Goal: Information Seeking & Learning: Learn about a topic

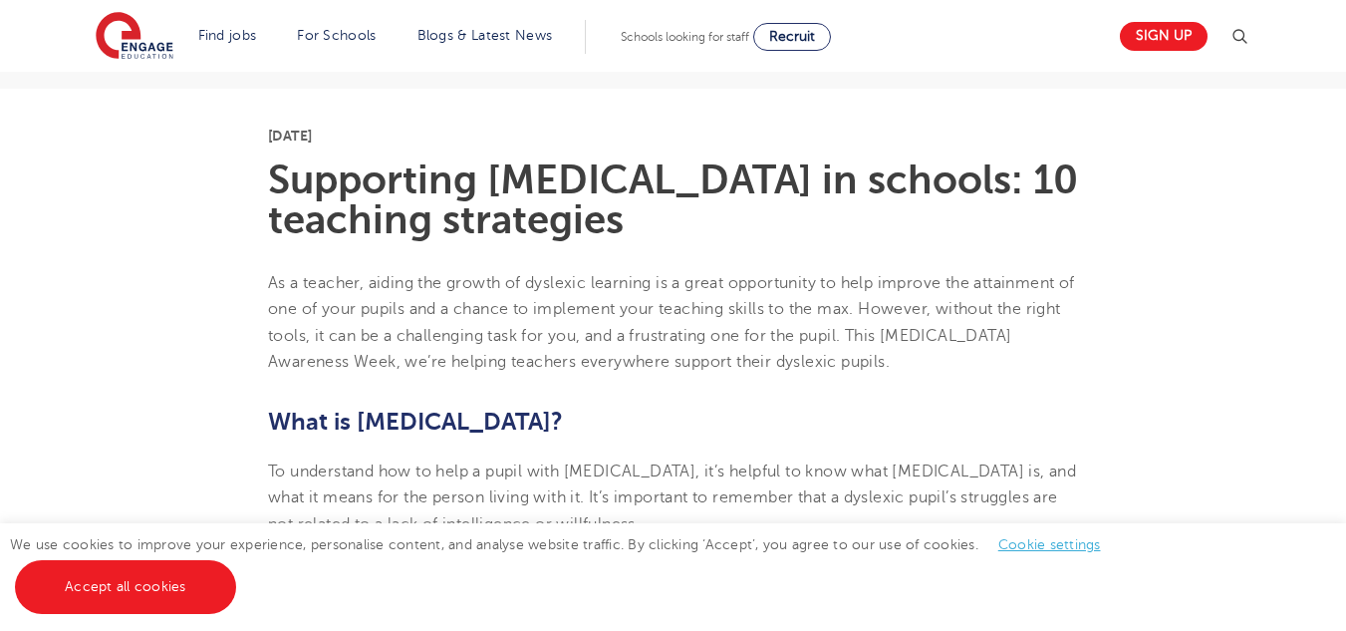
scroll to position [478, 0]
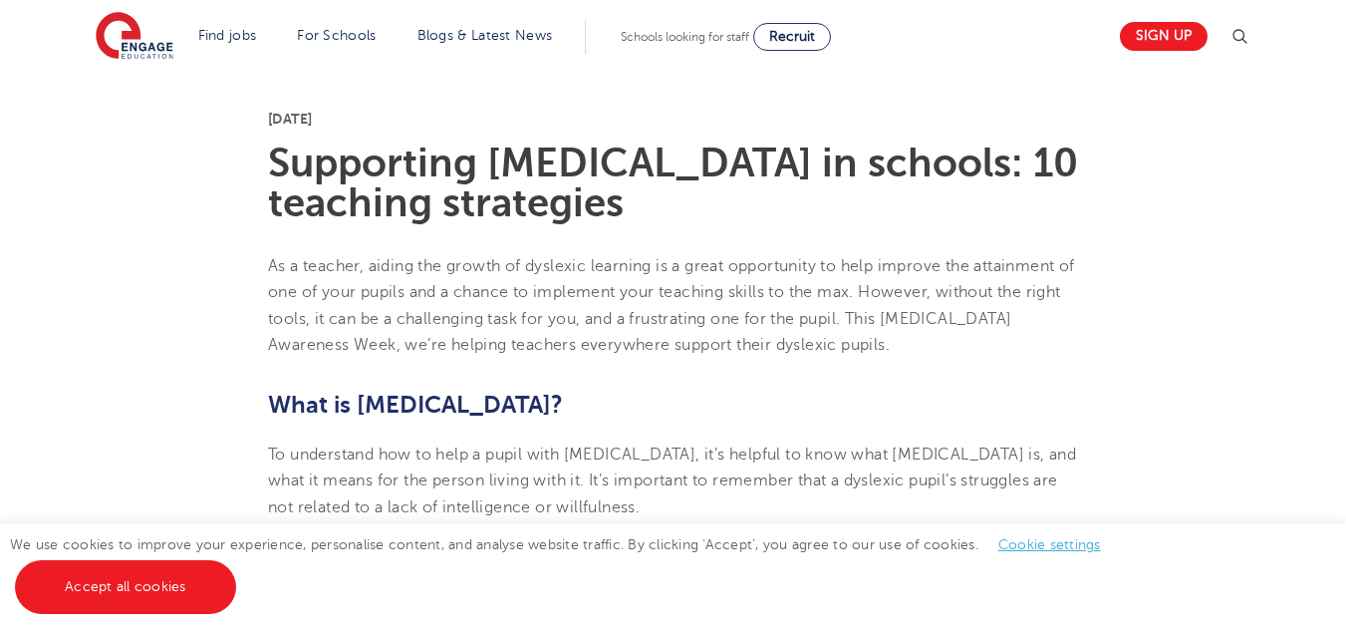
click at [1338, 628] on div "We use cookies to improve your experience, personalise content, and analyse web…" at bounding box center [673, 577] width 1346 height 108
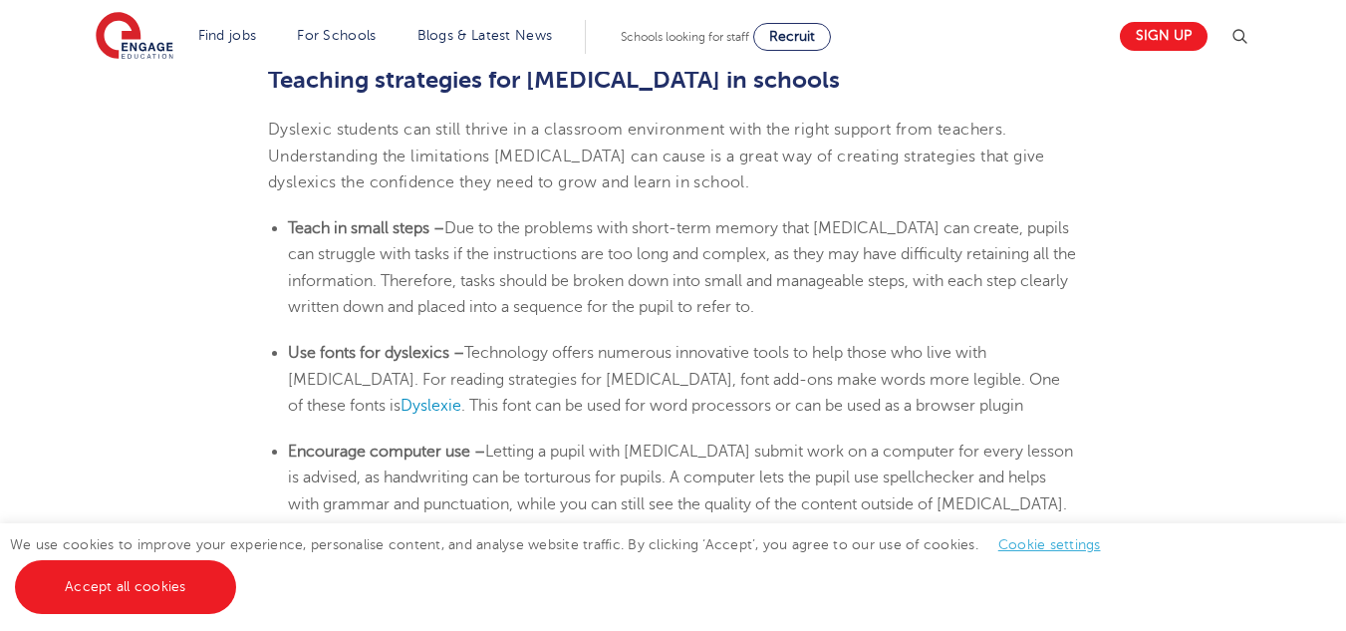
scroll to position [3228, 0]
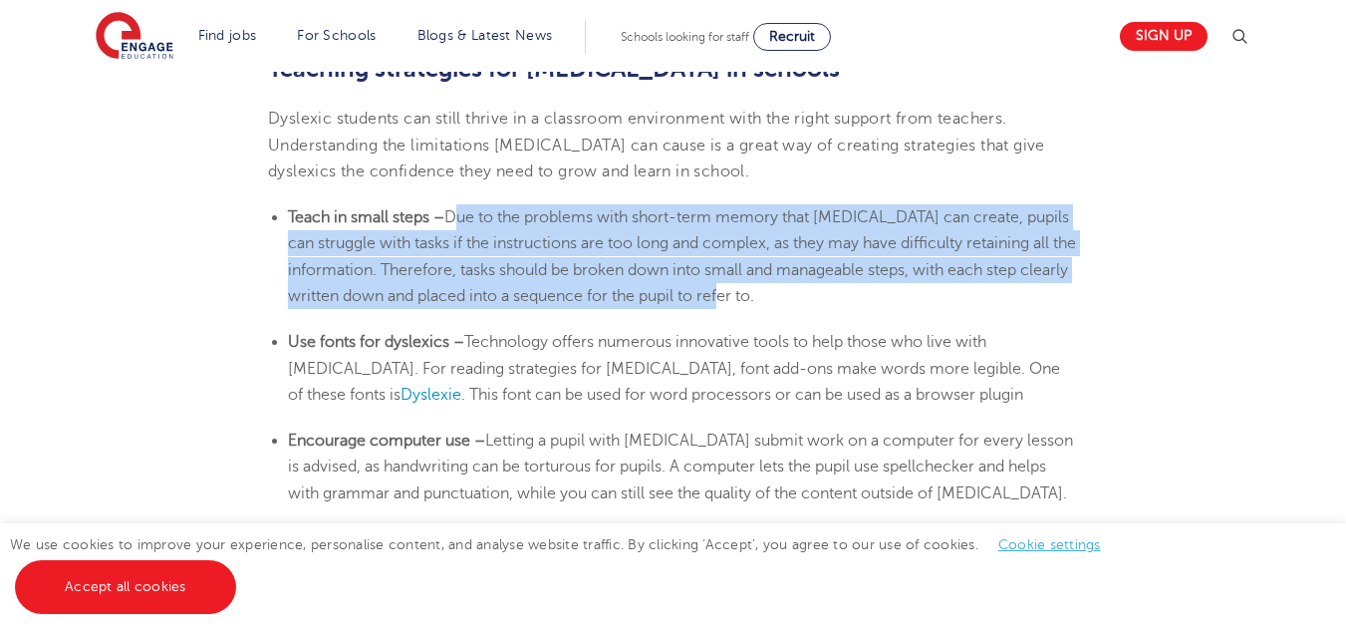
drag, startPoint x: 453, startPoint y: 211, endPoint x: 811, endPoint y: 302, distance: 368.9
click at [811, 302] on span "Due to the problems with short-term memory that [MEDICAL_DATA] can create, pupi…" at bounding box center [682, 256] width 788 height 97
copy span "Due to the problems with short-term memory that [MEDICAL_DATA] can create, pupi…"
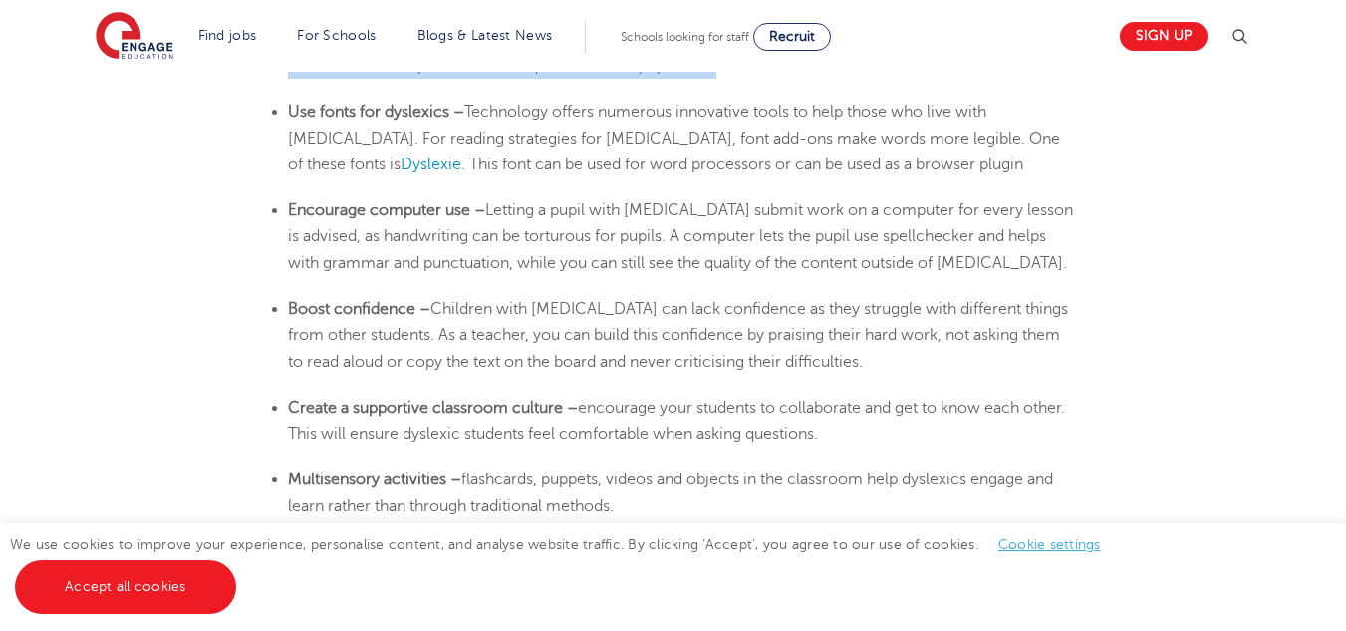
scroll to position [3454, 0]
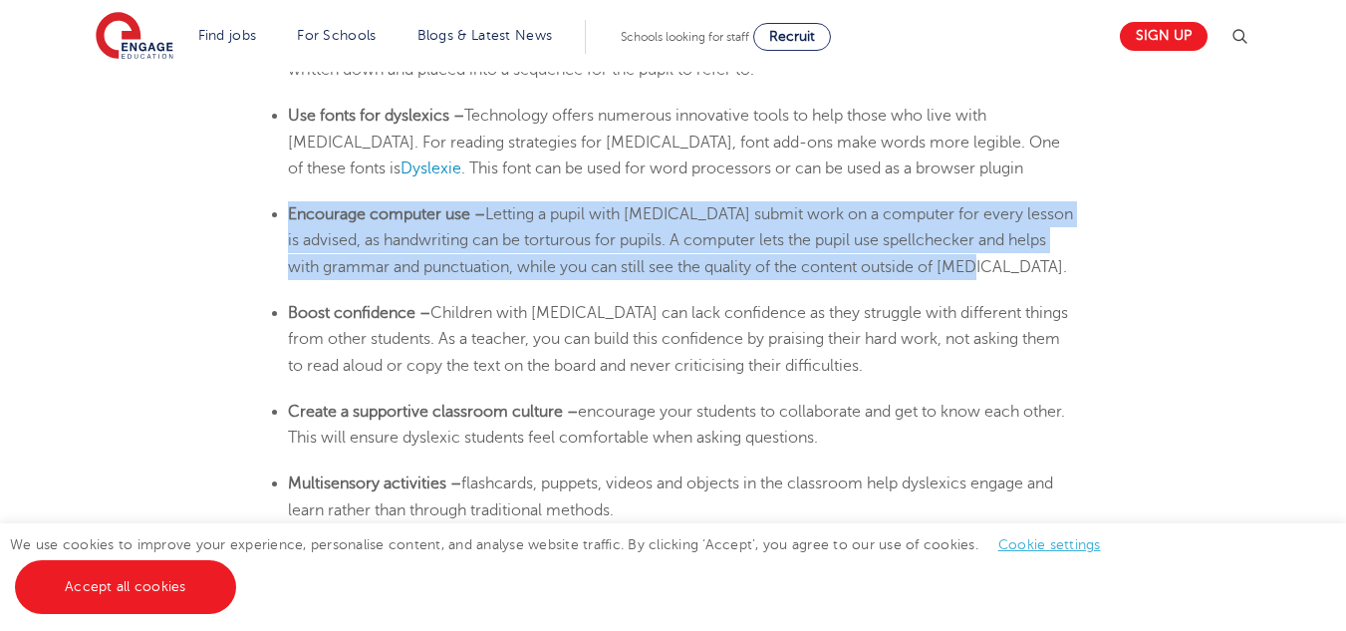
drag, startPoint x: 289, startPoint y: 212, endPoint x: 1010, endPoint y: 265, distance: 723.2
click at [1010, 265] on li "Encourage computer use – Letting a pupil with [MEDICAL_DATA] submit work on a c…" at bounding box center [683, 240] width 790 height 79
copy li "Encourage computer use – Letting a pupil with [MEDICAL_DATA] submit work on a c…"
drag, startPoint x: 287, startPoint y: 307, endPoint x: 901, endPoint y: 437, distance: 627.4
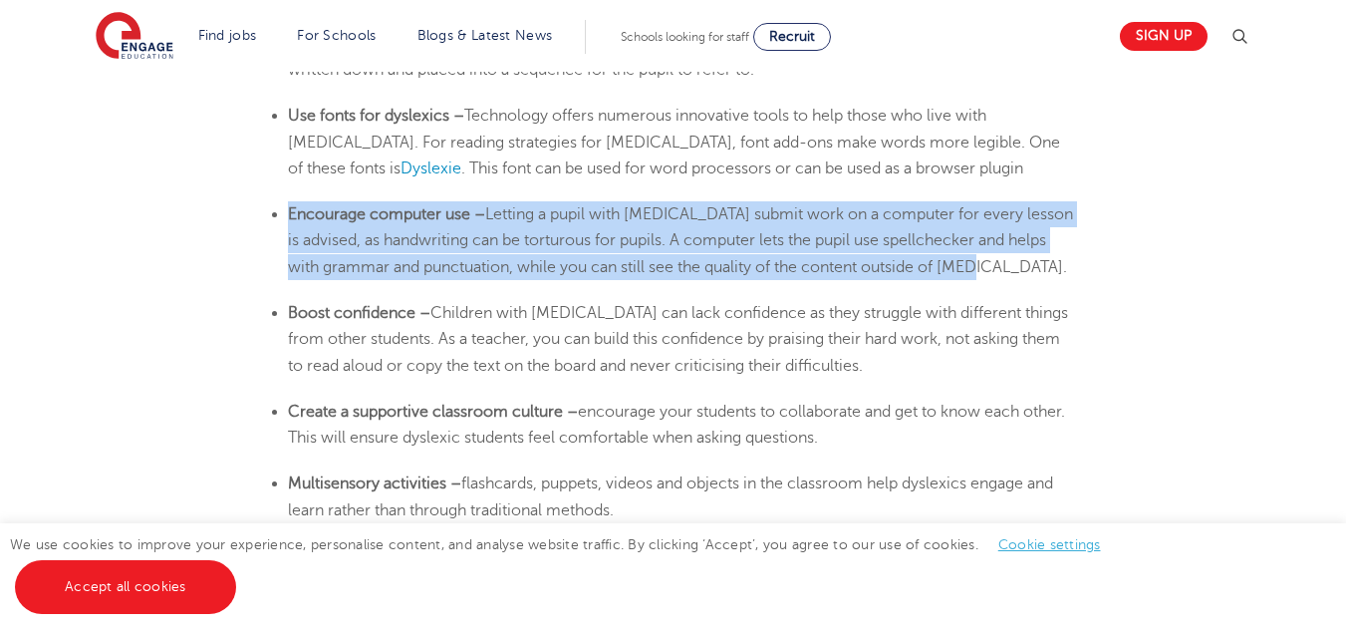
copy section "Boost confidence – Children with [MEDICAL_DATA] can lack confidence as they str…"
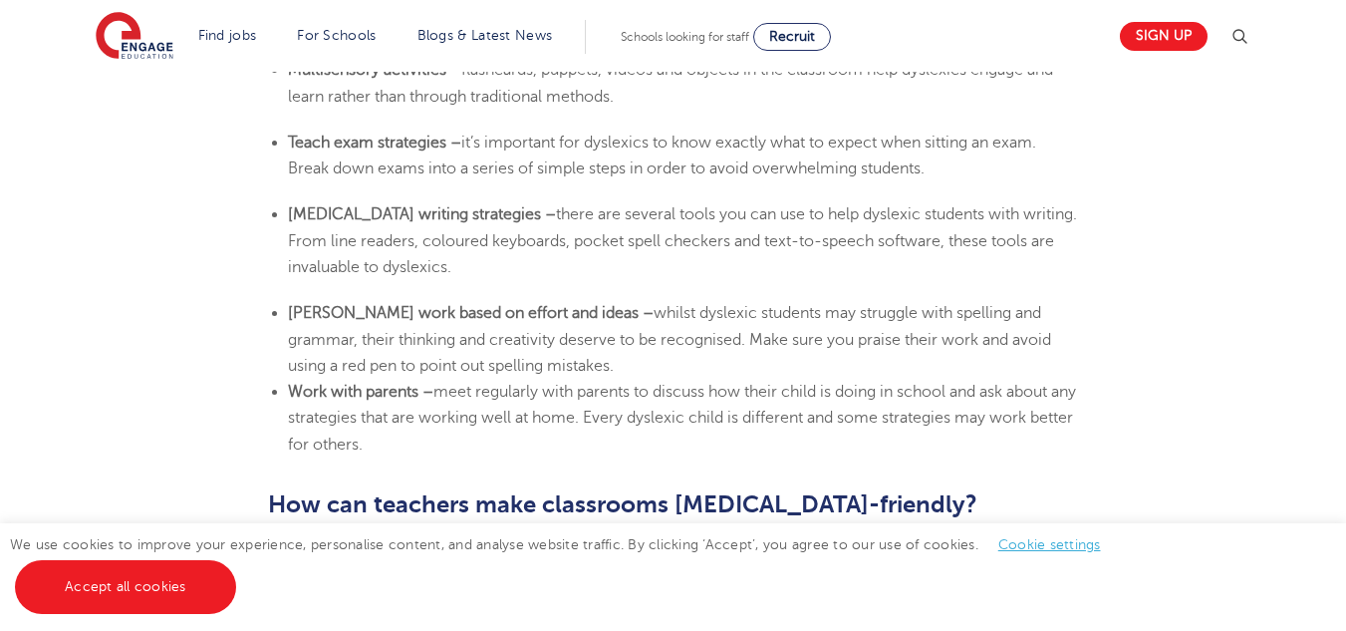
scroll to position [3892, 0]
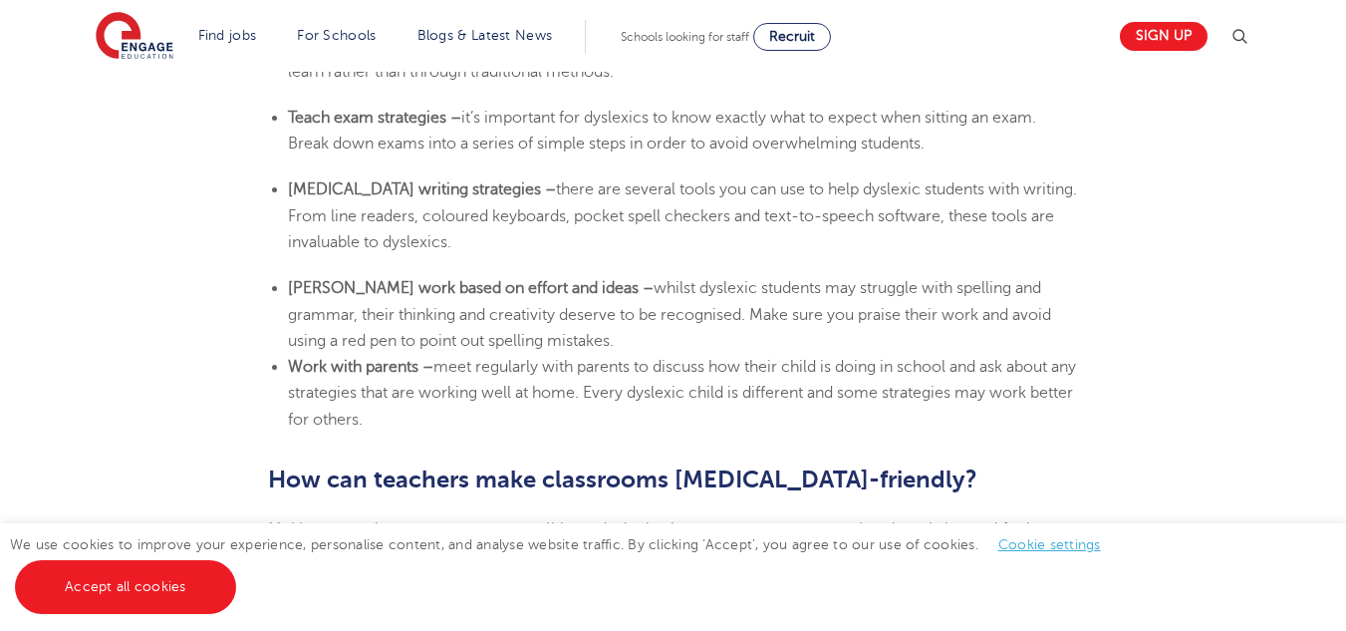
drag, startPoint x: 290, startPoint y: 115, endPoint x: 430, endPoint y: 413, distance: 330.2
copy section "Teach exam strategies – it’s important for dyslexics to know exactly what to ex…"
